Goal: Information Seeking & Learning: Learn about a topic

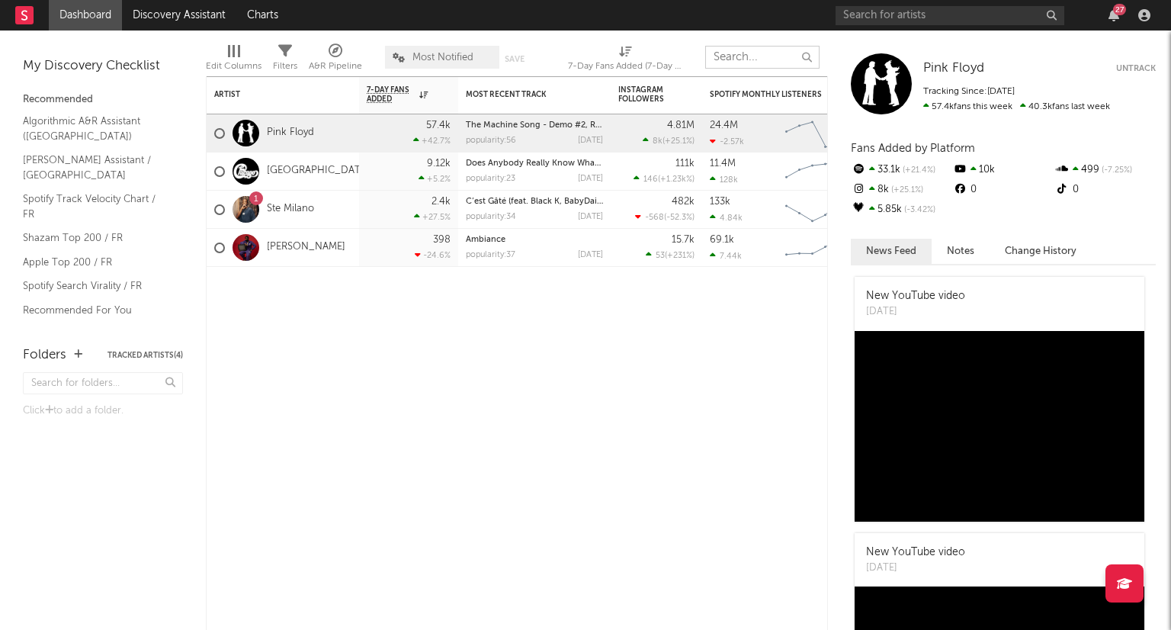
click at [765, 62] on input "text" at bounding box center [762, 57] width 114 height 23
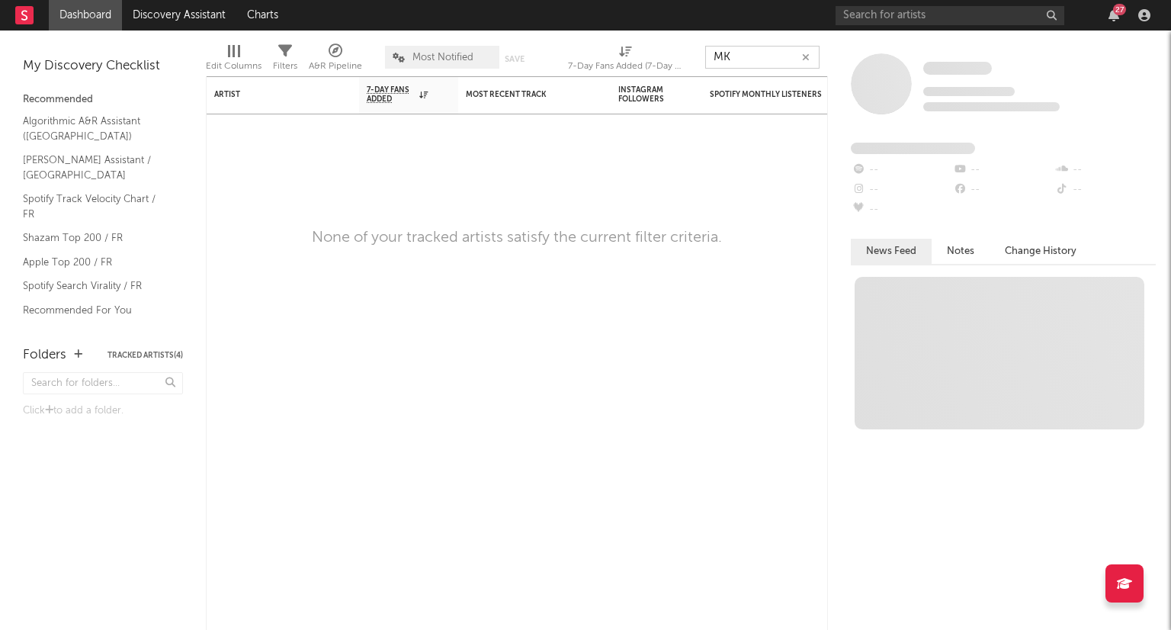
type input "M"
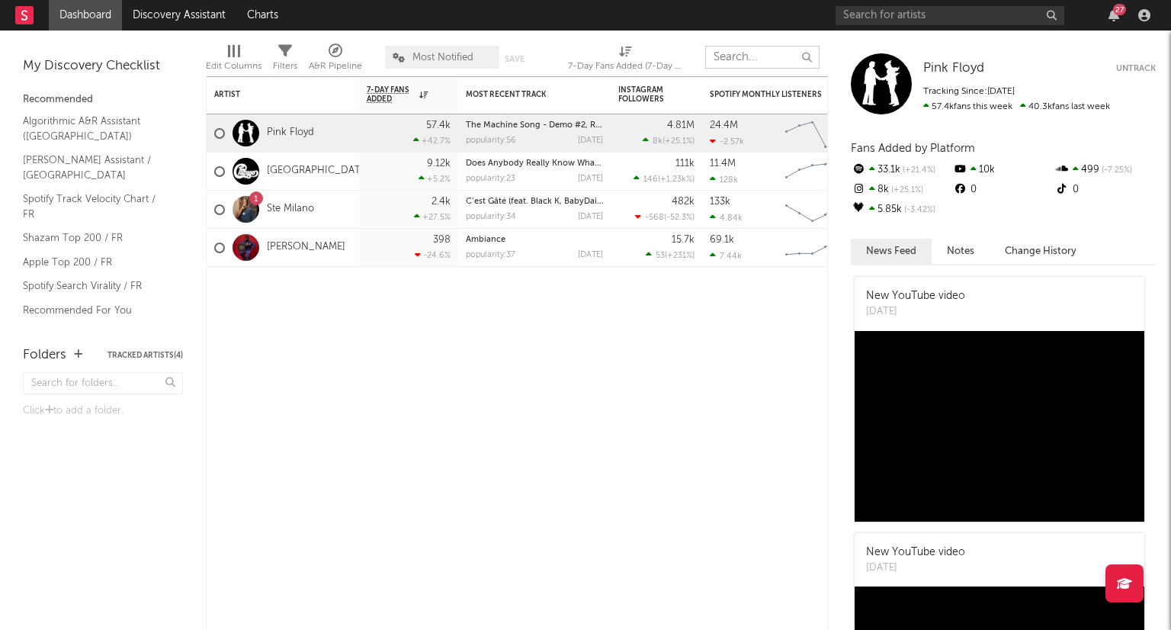
click at [751, 59] on input "text" at bounding box center [762, 57] width 114 height 23
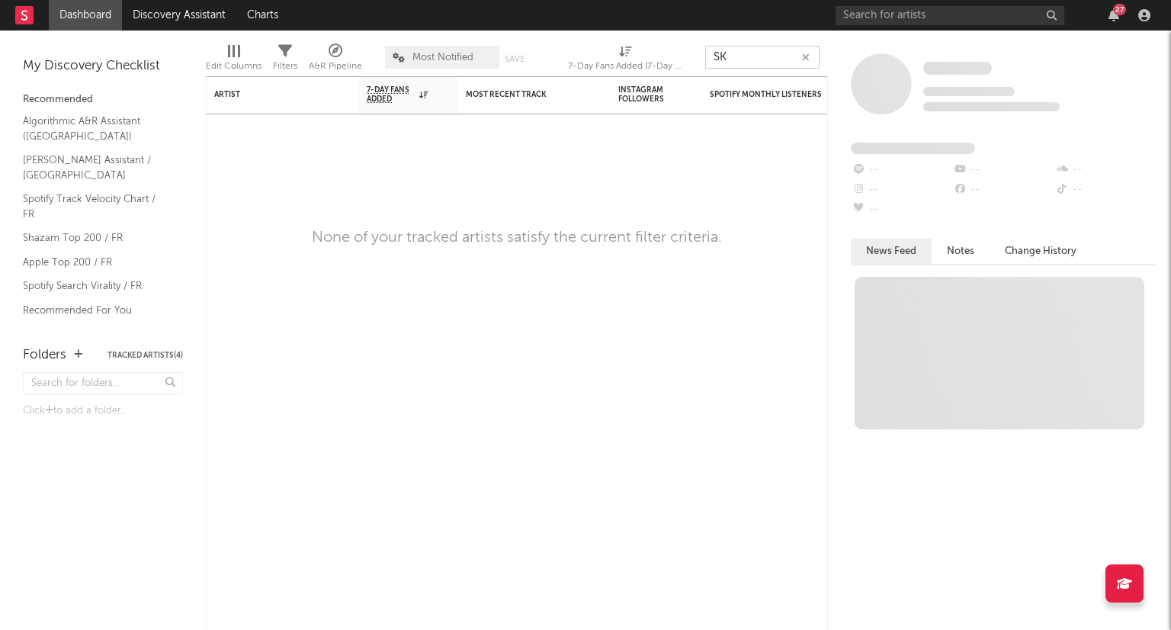
type input "SK"
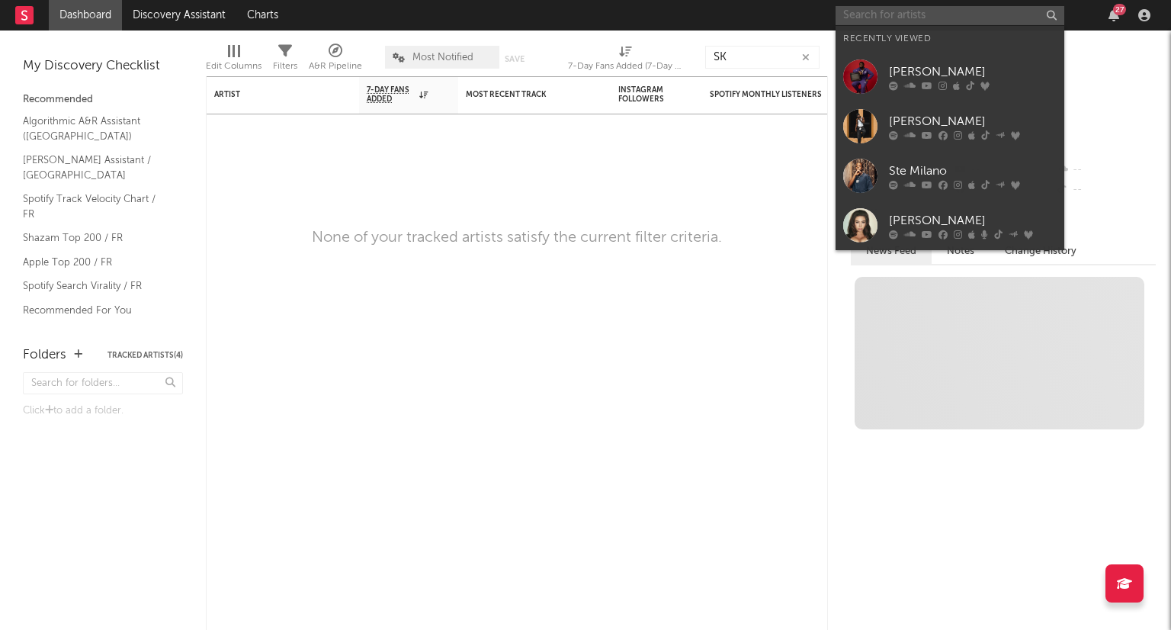
click at [920, 23] on input "text" at bounding box center [950, 15] width 229 height 19
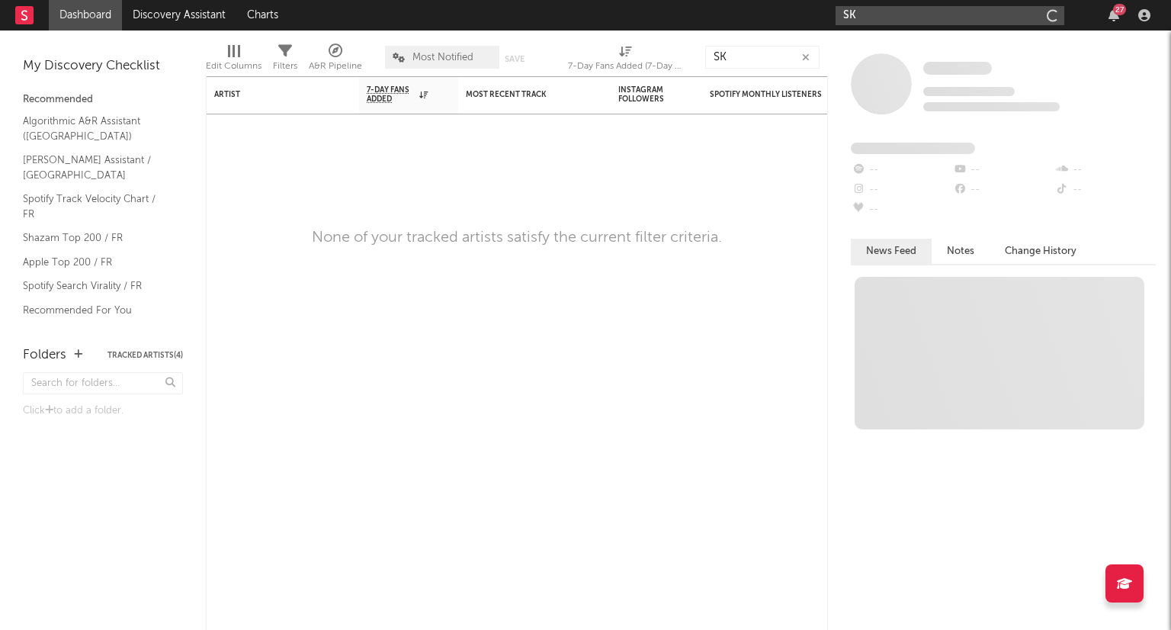
type input "SK"
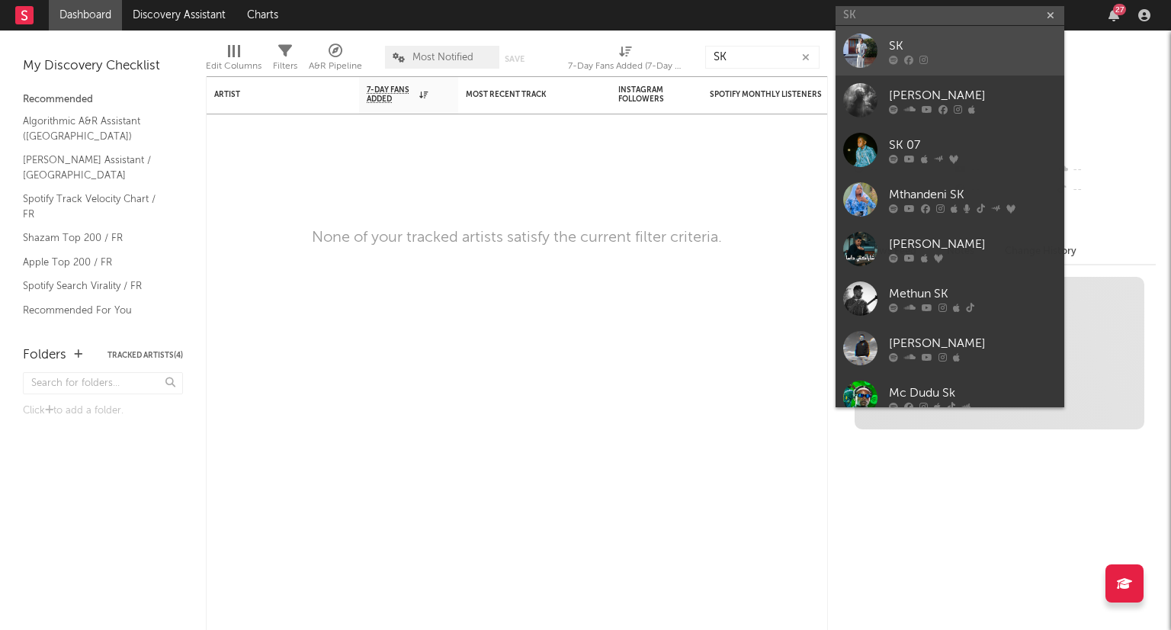
click at [884, 43] on link "SK" at bounding box center [950, 51] width 229 height 50
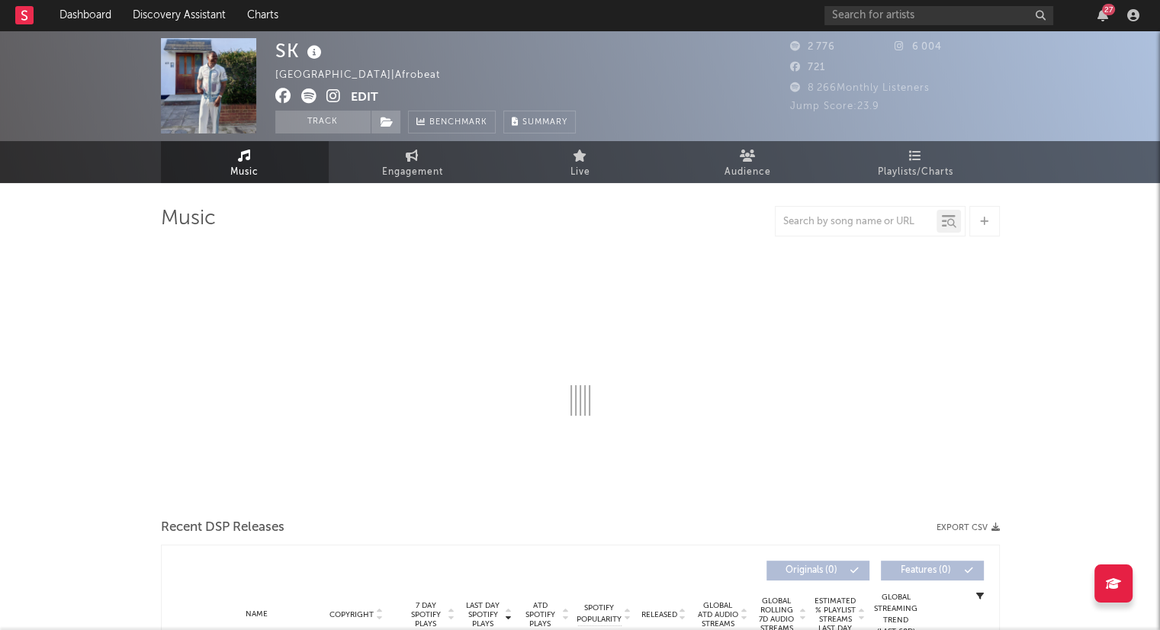
select select "6m"
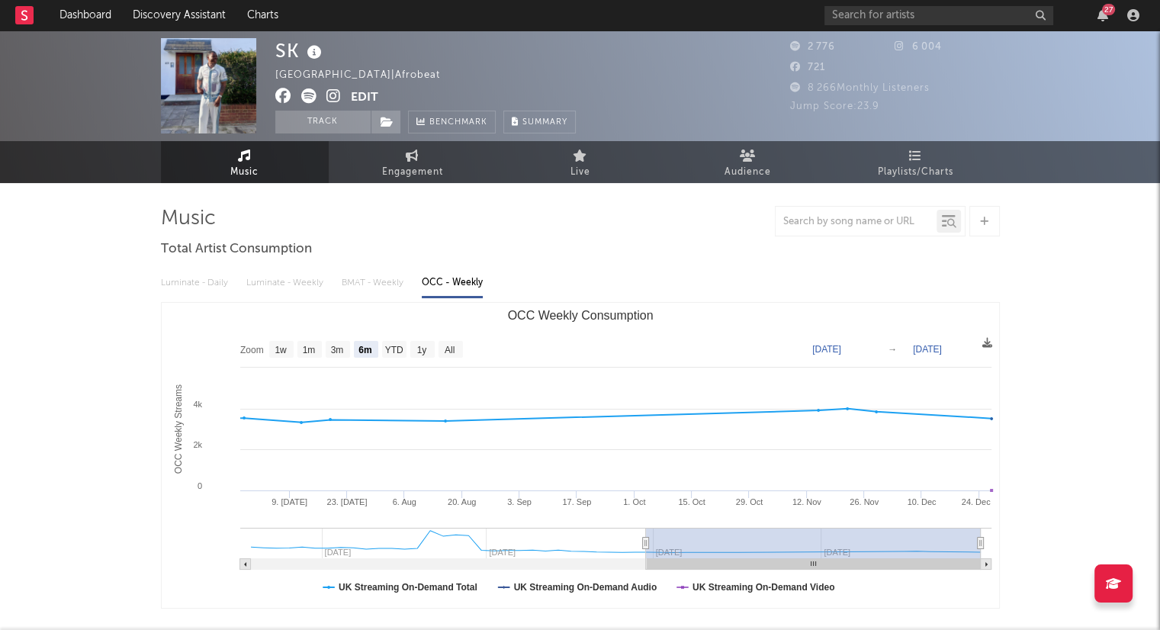
click at [222, 80] on img at bounding box center [208, 85] width 95 height 95
click at [335, 118] on button "Track" at bounding box center [322, 122] width 95 height 23
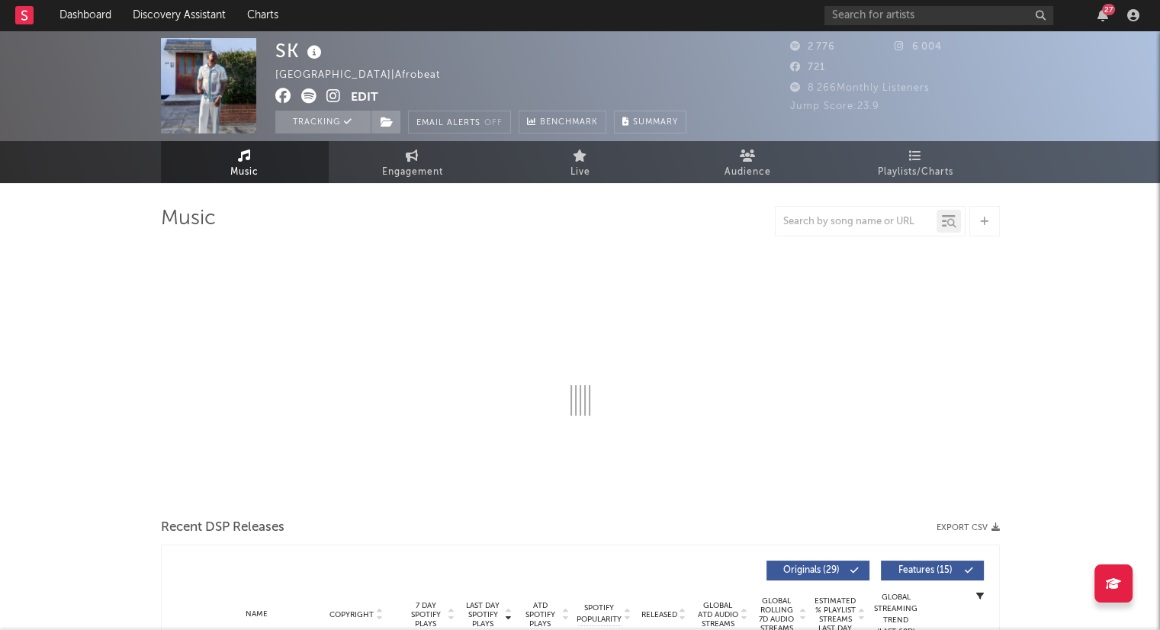
select select "6m"
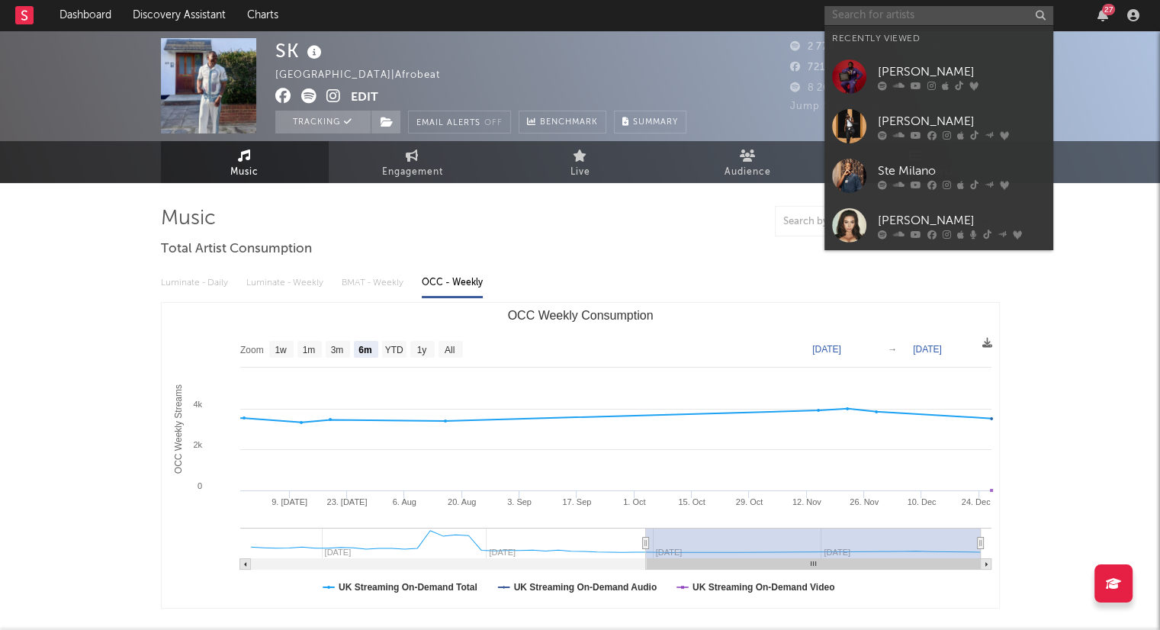
click at [948, 11] on input "text" at bounding box center [938, 15] width 229 height 19
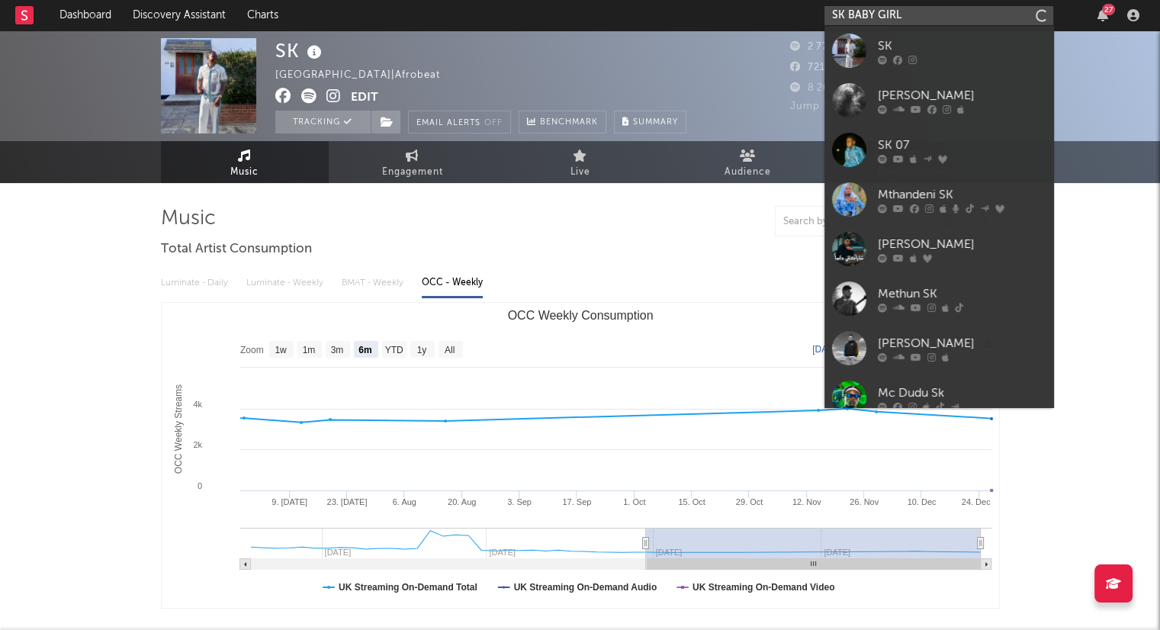
type input "SK BABY GIRL"
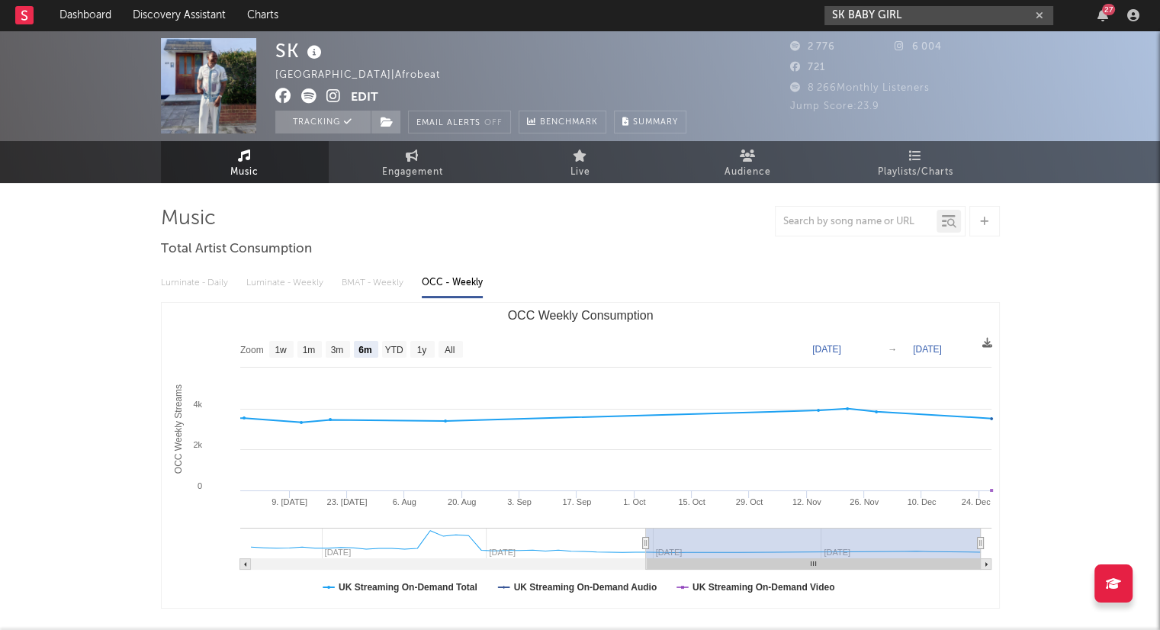
click at [1038, 15] on icon "button" at bounding box center [1039, 16] width 8 height 10
